Goal: Task Accomplishment & Management: Use online tool/utility

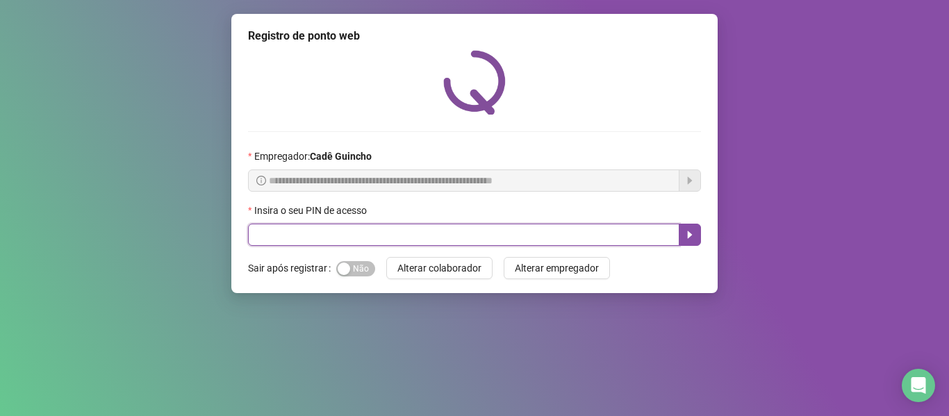
click at [351, 234] on input "text" at bounding box center [464, 235] width 432 height 22
type input "*****"
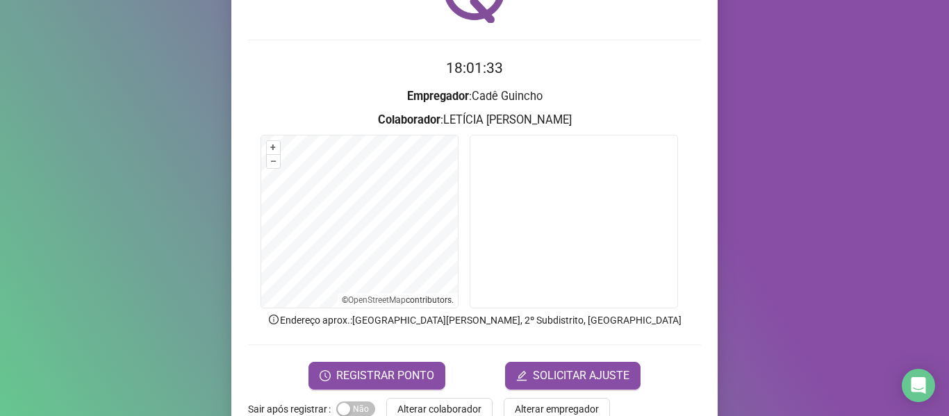
scroll to position [126, 0]
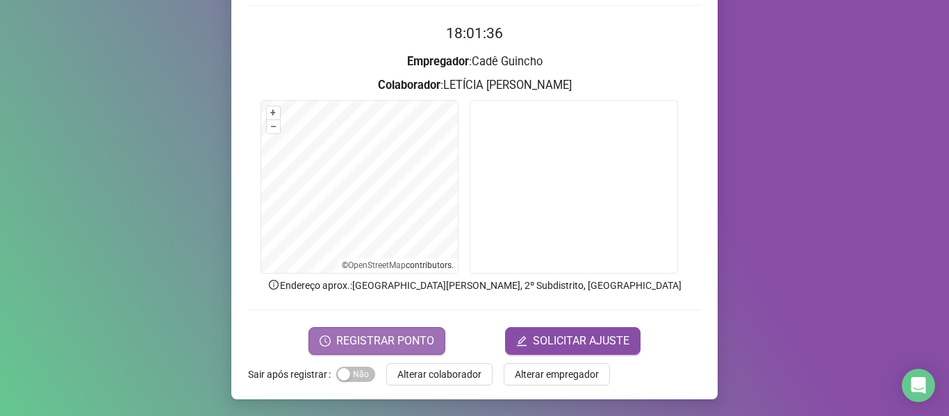
click at [389, 347] on span "REGISTRAR PONTO" at bounding box center [385, 341] width 98 height 17
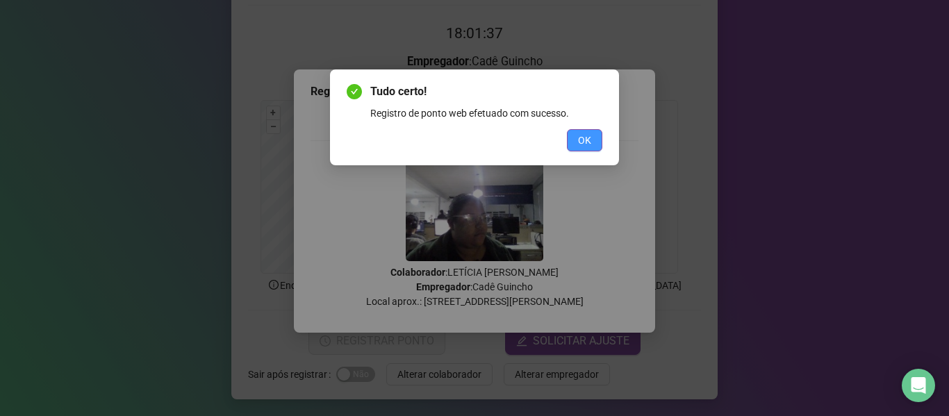
click at [586, 145] on span "OK" at bounding box center [584, 140] width 13 height 15
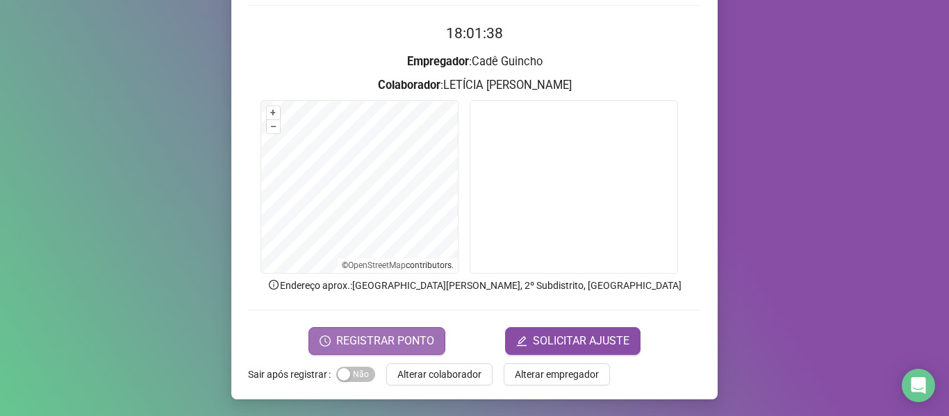
click at [382, 350] on button "REGISTRAR PONTO" at bounding box center [377, 341] width 137 height 28
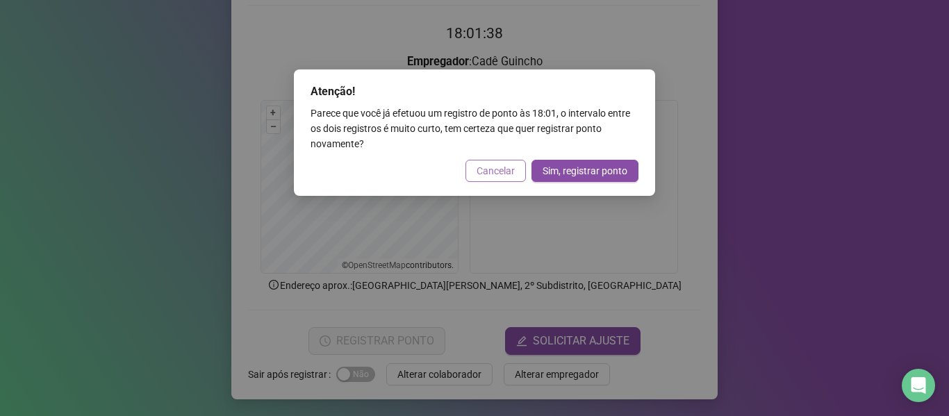
click at [500, 174] on span "Cancelar" at bounding box center [496, 170] width 38 height 15
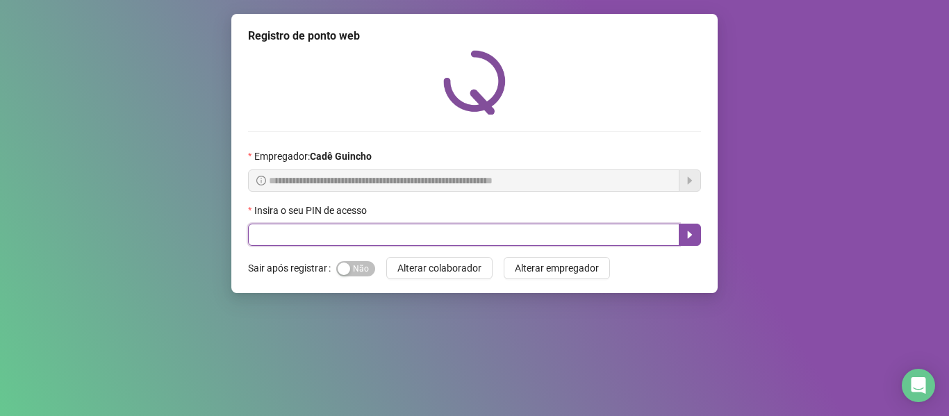
click at [392, 230] on input "text" at bounding box center [464, 235] width 432 height 22
type input "*****"
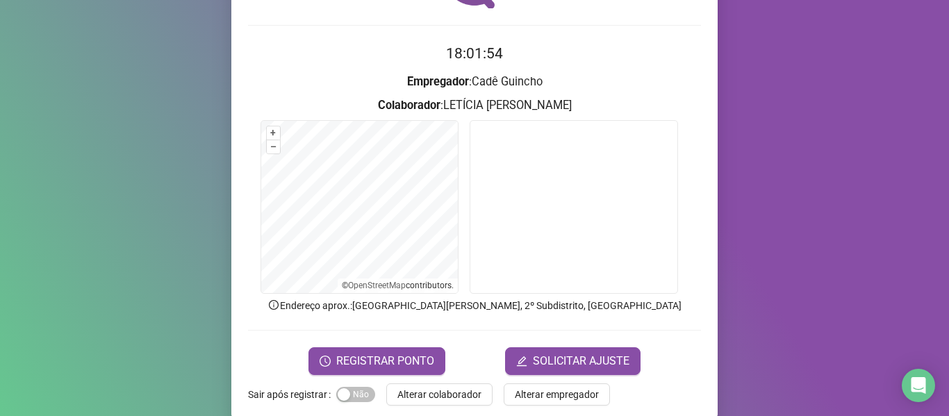
scroll to position [126, 0]
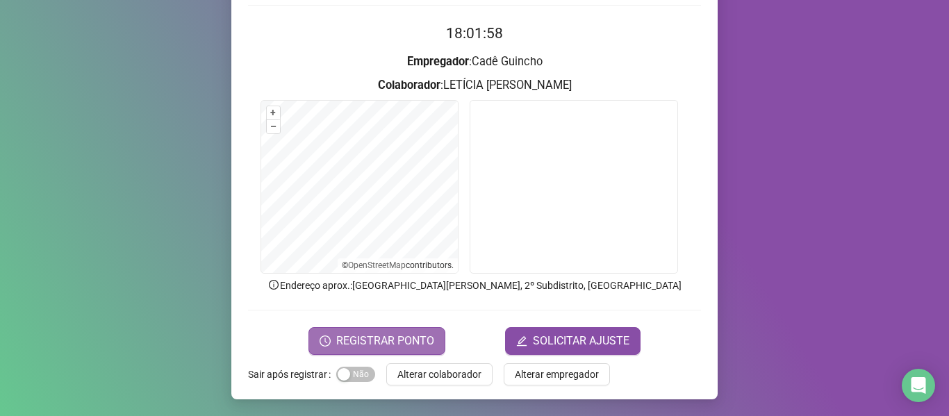
click at [384, 334] on span "REGISTRAR PONTO" at bounding box center [385, 341] width 98 height 17
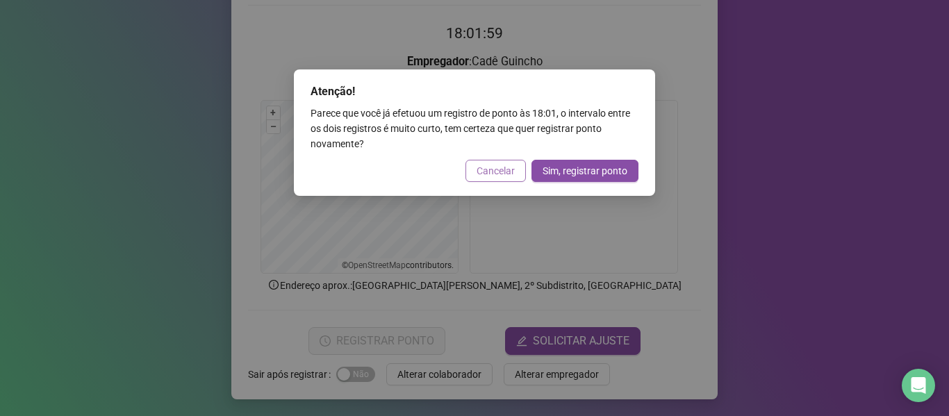
click at [496, 167] on span "Cancelar" at bounding box center [496, 170] width 38 height 15
